Goal: Obtain resource: Download file/media

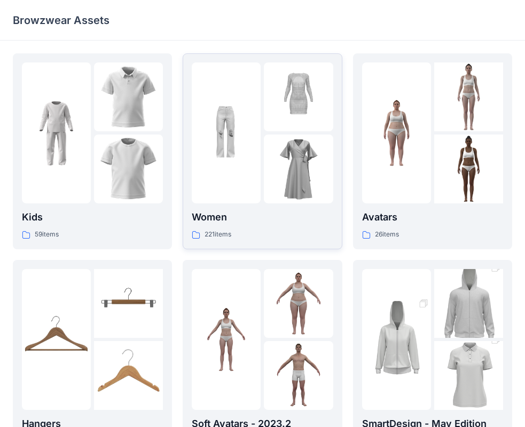
click at [278, 214] on p "Women" at bounding box center [262, 217] width 141 height 15
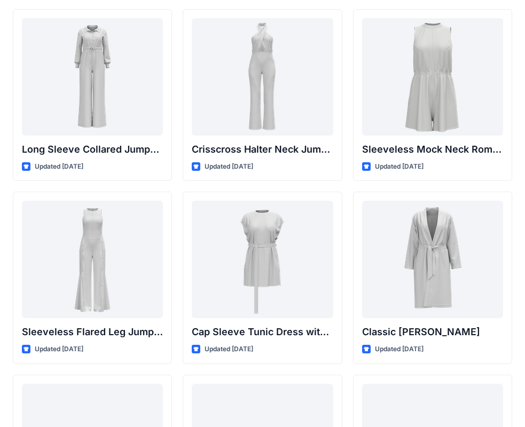
scroll to position [2236, 0]
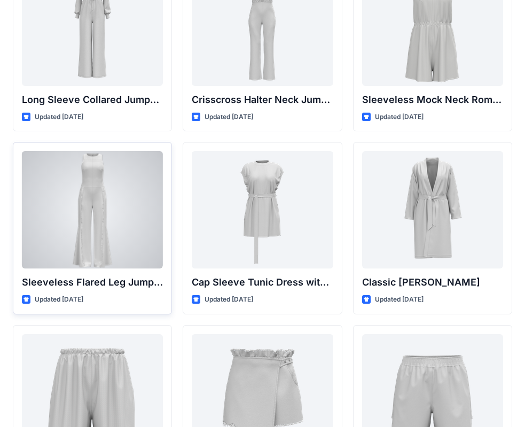
drag, startPoint x: 115, startPoint y: 169, endPoint x: 152, endPoint y: 136, distance: 49.5
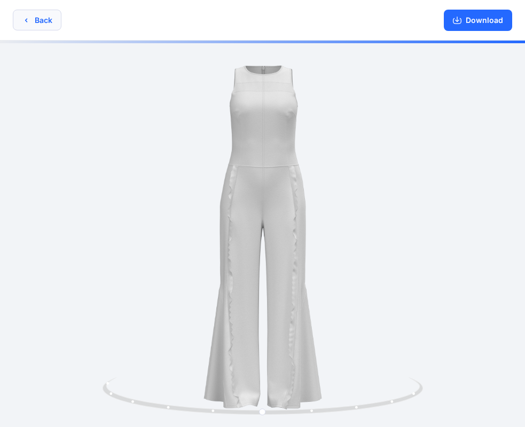
click at [41, 16] on button "Back" at bounding box center [37, 20] width 49 height 21
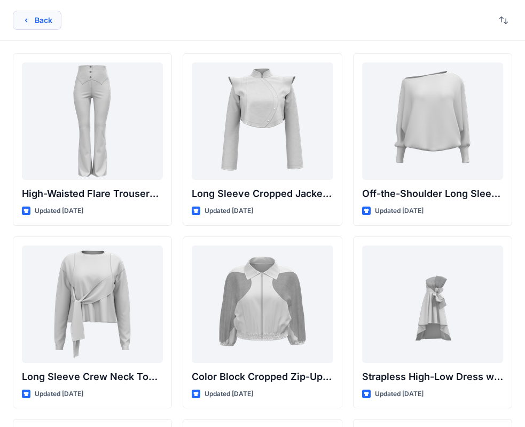
click at [48, 19] on button "Back" at bounding box center [37, 20] width 49 height 19
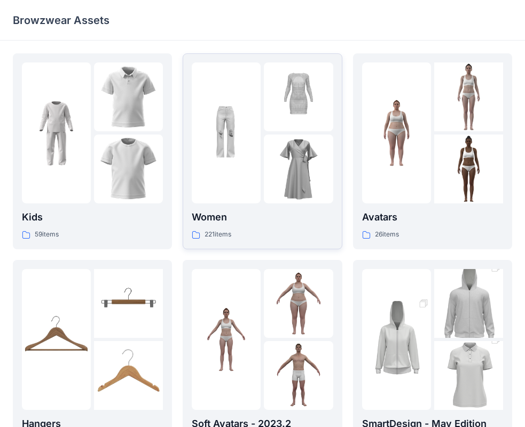
click at [241, 154] on img at bounding box center [226, 133] width 69 height 69
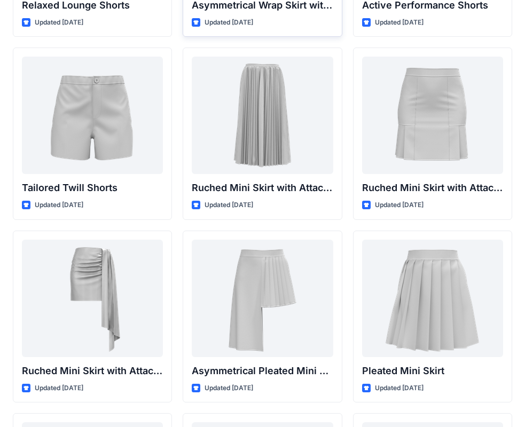
scroll to position [2754, 0]
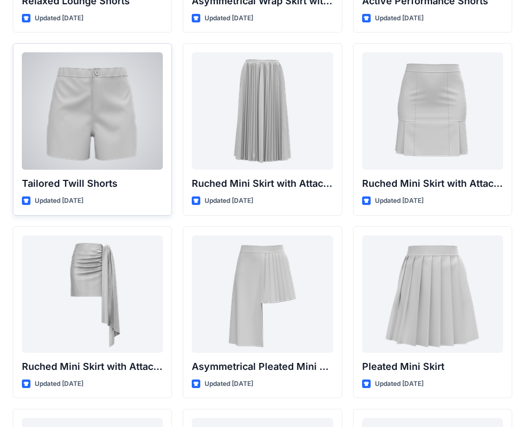
click at [96, 109] on div at bounding box center [92, 110] width 141 height 117
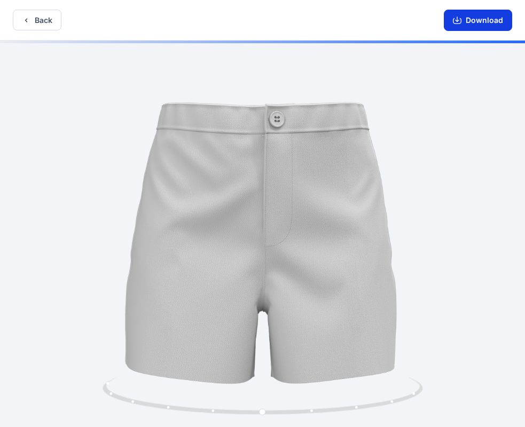
click at [460, 25] on button "Download" at bounding box center [478, 20] width 68 height 21
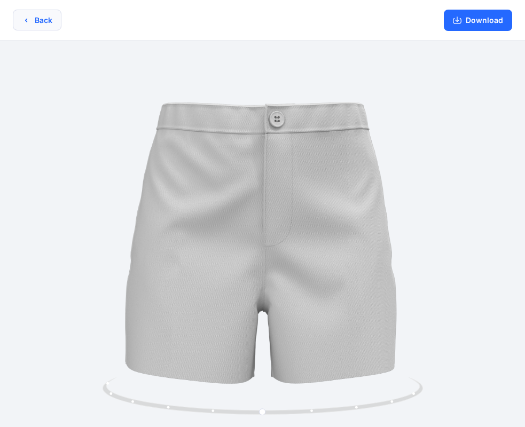
click at [49, 11] on button "Back" at bounding box center [37, 20] width 49 height 21
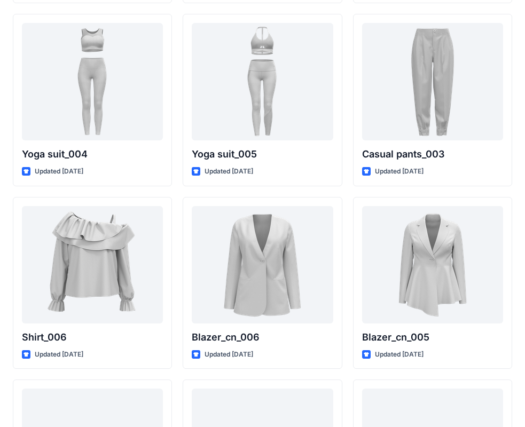
scroll to position [6054, 0]
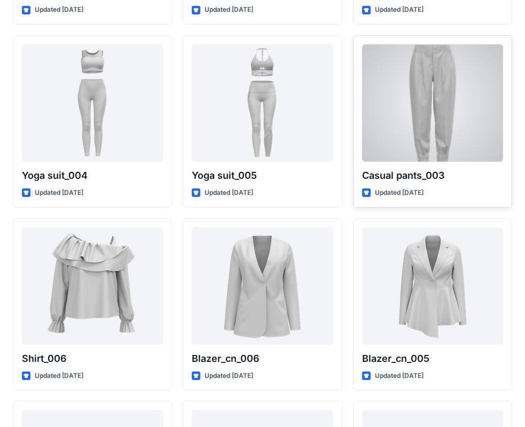
click at [407, 131] on div at bounding box center [432, 102] width 141 height 117
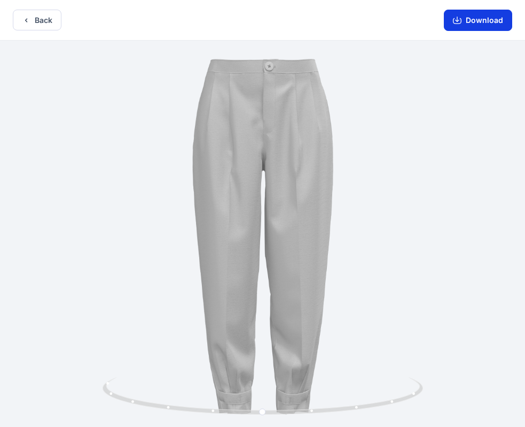
click at [451, 23] on button "Download" at bounding box center [478, 20] width 68 height 21
click at [33, 21] on button "Back" at bounding box center [37, 20] width 49 height 21
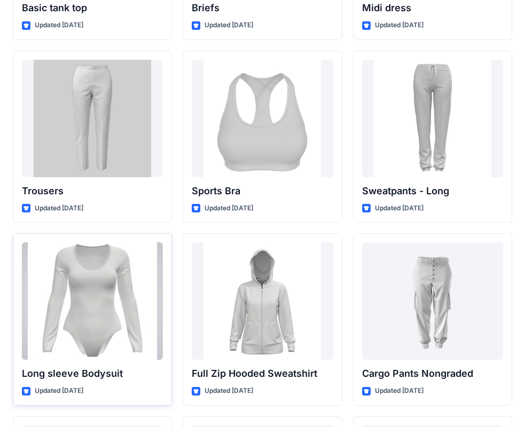
scroll to position [8981, 0]
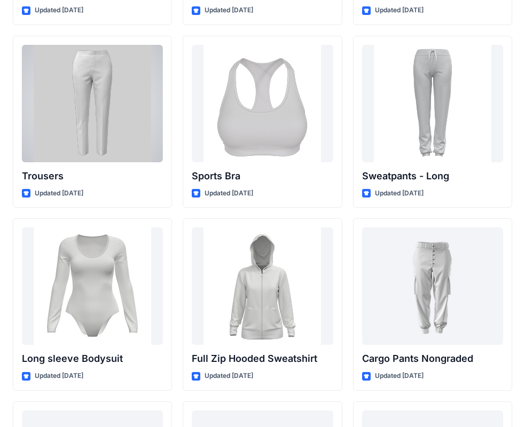
click at [135, 157] on div at bounding box center [92, 103] width 141 height 117
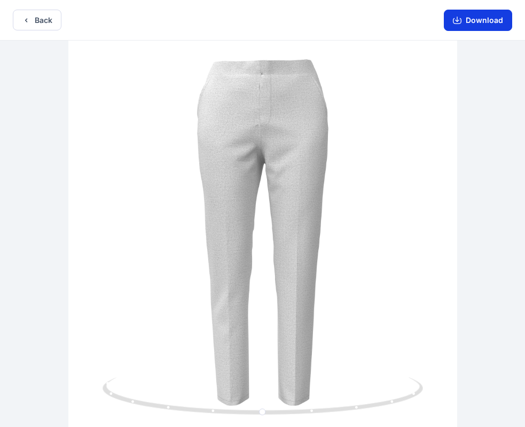
click at [468, 17] on button "Download" at bounding box center [478, 20] width 68 height 21
click at [24, 8] on div "Back Download" at bounding box center [262, 20] width 525 height 41
click at [27, 13] on button "Back" at bounding box center [37, 20] width 49 height 21
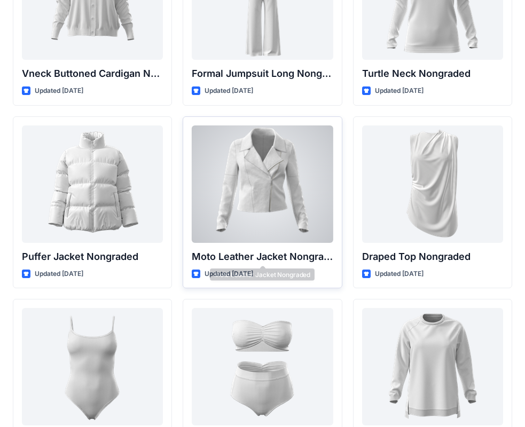
scroll to position [10070, 0]
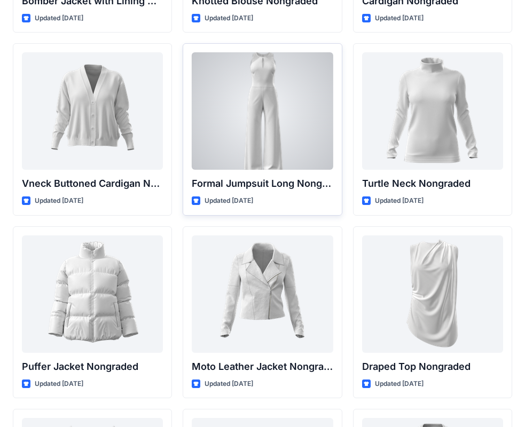
click at [250, 118] on div at bounding box center [262, 110] width 141 height 117
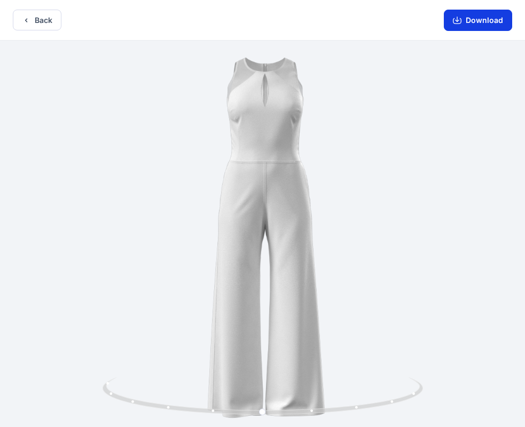
click at [460, 25] on button "Download" at bounding box center [478, 20] width 68 height 21
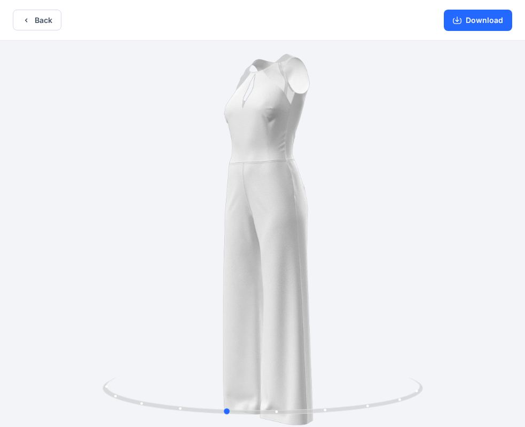
drag, startPoint x: 290, startPoint y: 205, endPoint x: 299, endPoint y: 218, distance: 15.8
click at [299, 218] on div at bounding box center [262, 235] width 525 height 389
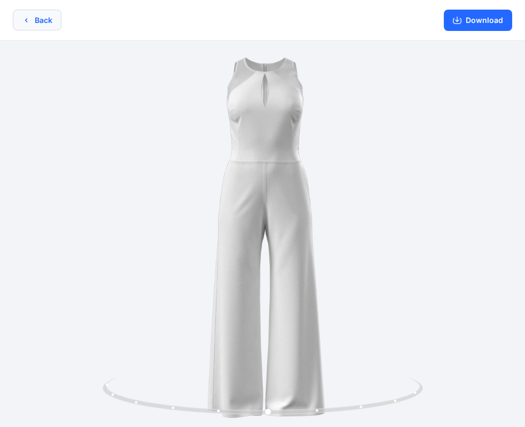
drag, startPoint x: 25, startPoint y: 18, endPoint x: 30, endPoint y: 22, distance: 6.8
click at [30, 22] on icon "button" at bounding box center [26, 20] width 9 height 9
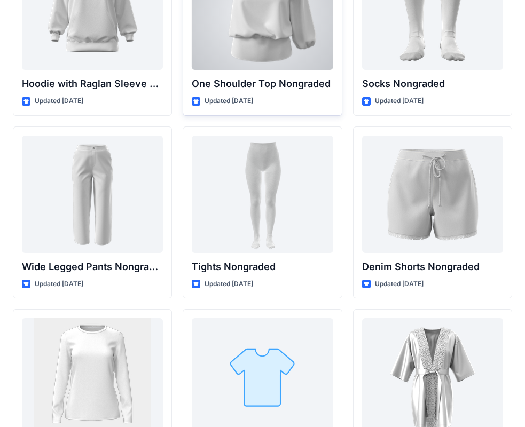
scroll to position [11283, 0]
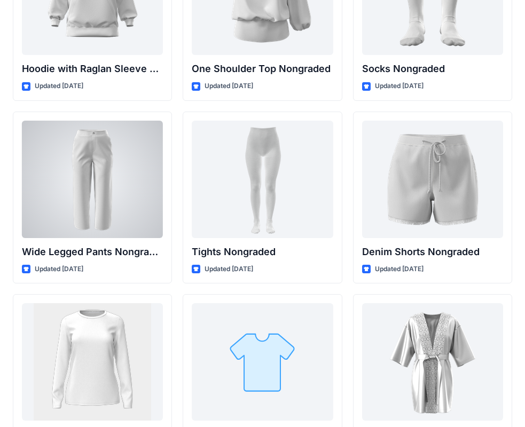
click at [84, 200] on div at bounding box center [92, 179] width 141 height 117
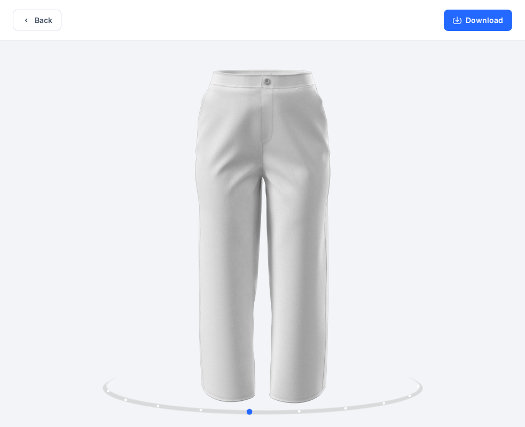
drag, startPoint x: 265, startPoint y: 157, endPoint x: 251, endPoint y: 161, distance: 14.9
click at [251, 161] on div at bounding box center [262, 235] width 525 height 389
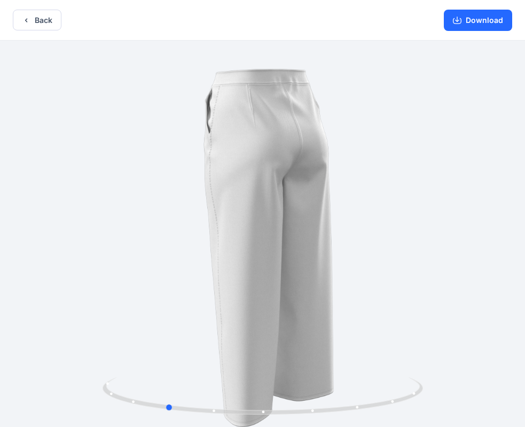
drag, startPoint x: 261, startPoint y: 165, endPoint x: 180, endPoint y: 164, distance: 80.6
click at [180, 164] on div at bounding box center [262, 235] width 525 height 389
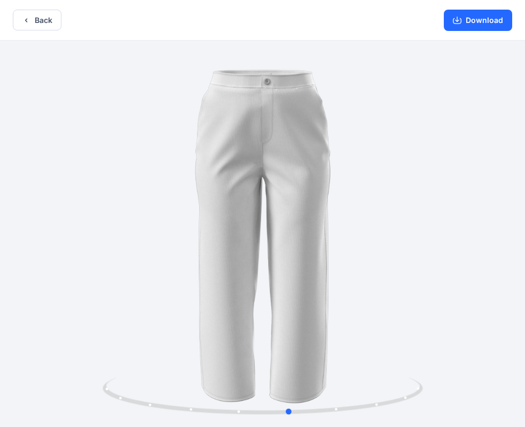
drag, startPoint x: 269, startPoint y: 176, endPoint x: 74, endPoint y: 177, distance: 194.9
click at [74, 177] on div at bounding box center [262, 235] width 525 height 389
click at [470, 20] on button "Download" at bounding box center [478, 20] width 68 height 21
click at [52, 21] on button "Back" at bounding box center [37, 20] width 49 height 21
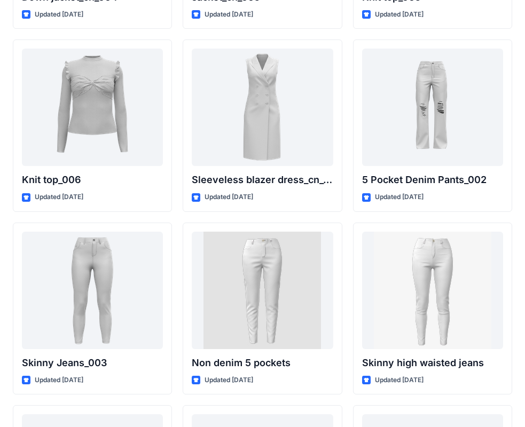
scroll to position [7130, 0]
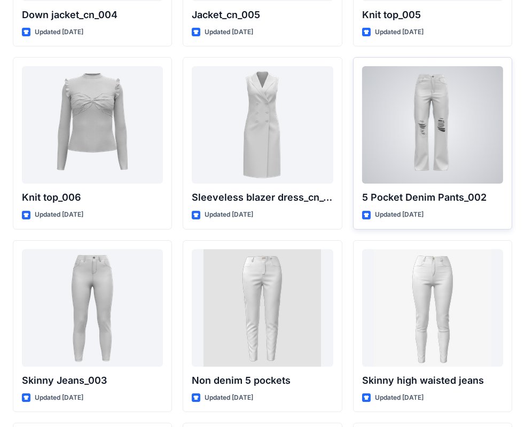
click at [407, 97] on div at bounding box center [432, 124] width 141 height 117
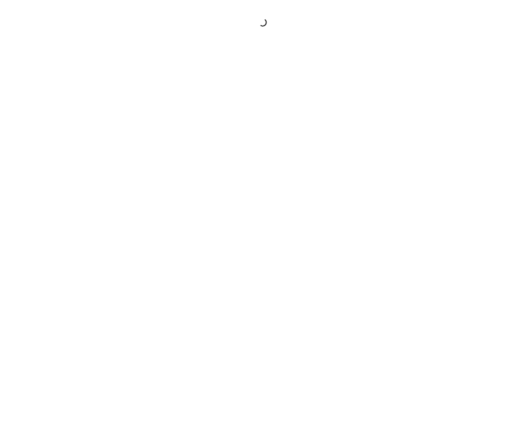
click at [407, 97] on div at bounding box center [262, 213] width 525 height 427
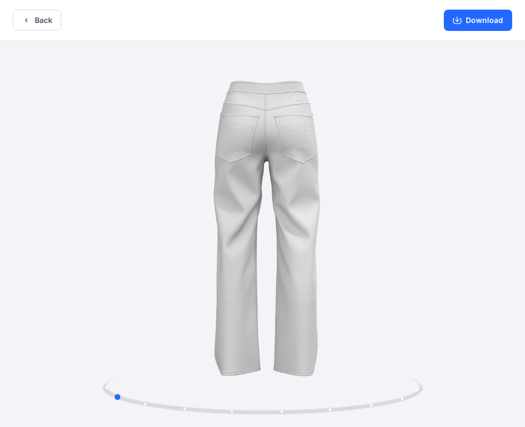
drag, startPoint x: 291, startPoint y: 199, endPoint x: 162, endPoint y: 199, distance: 128.7
click at [448, 27] on button "Download" at bounding box center [478, 20] width 68 height 21
click at [32, 17] on button "Back" at bounding box center [37, 20] width 49 height 21
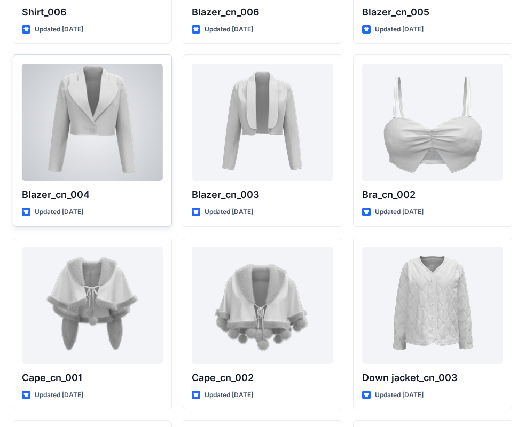
scroll to position [6382, 0]
